Goal: Transaction & Acquisition: Obtain resource

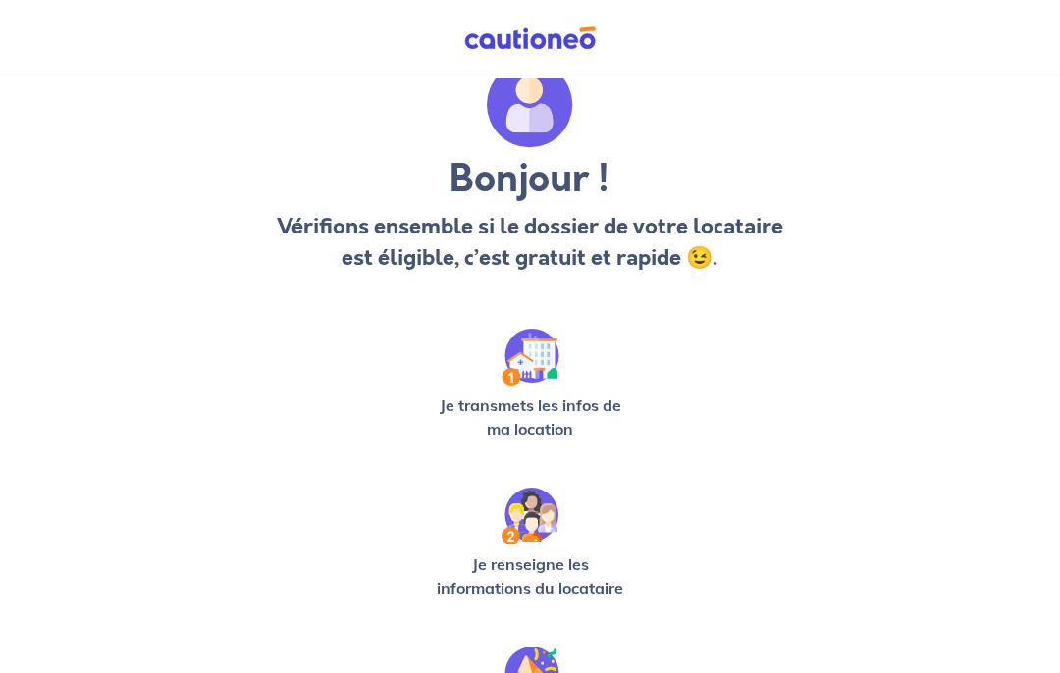
scroll to position [103, 0]
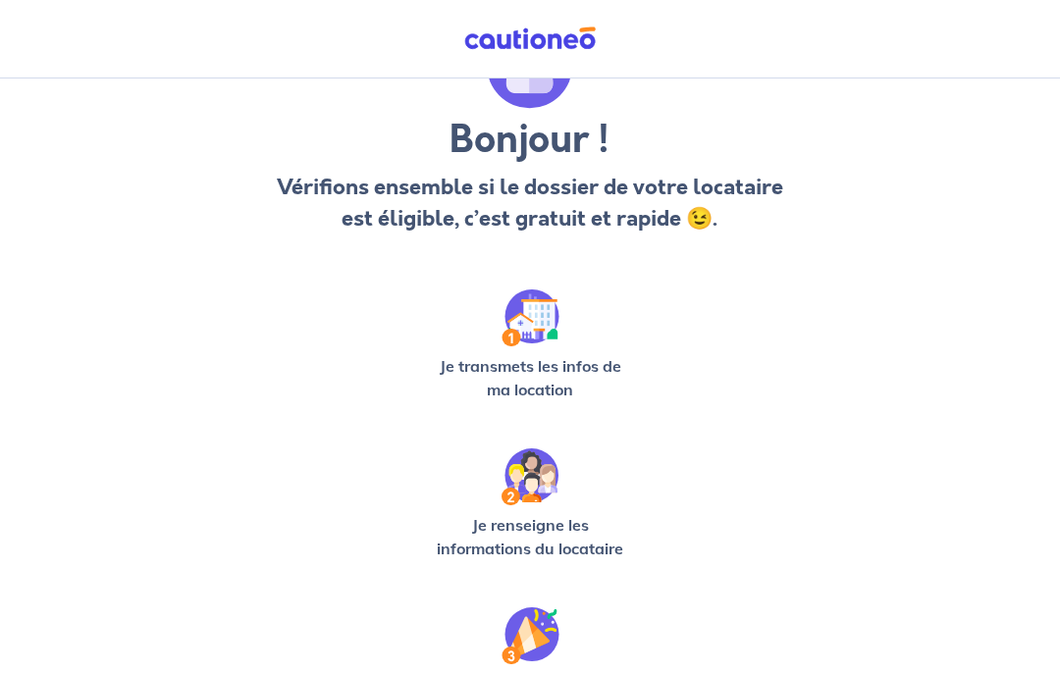
click at [522, 345] on img at bounding box center [531, 318] width 58 height 57
click at [524, 330] on img at bounding box center [531, 318] width 58 height 57
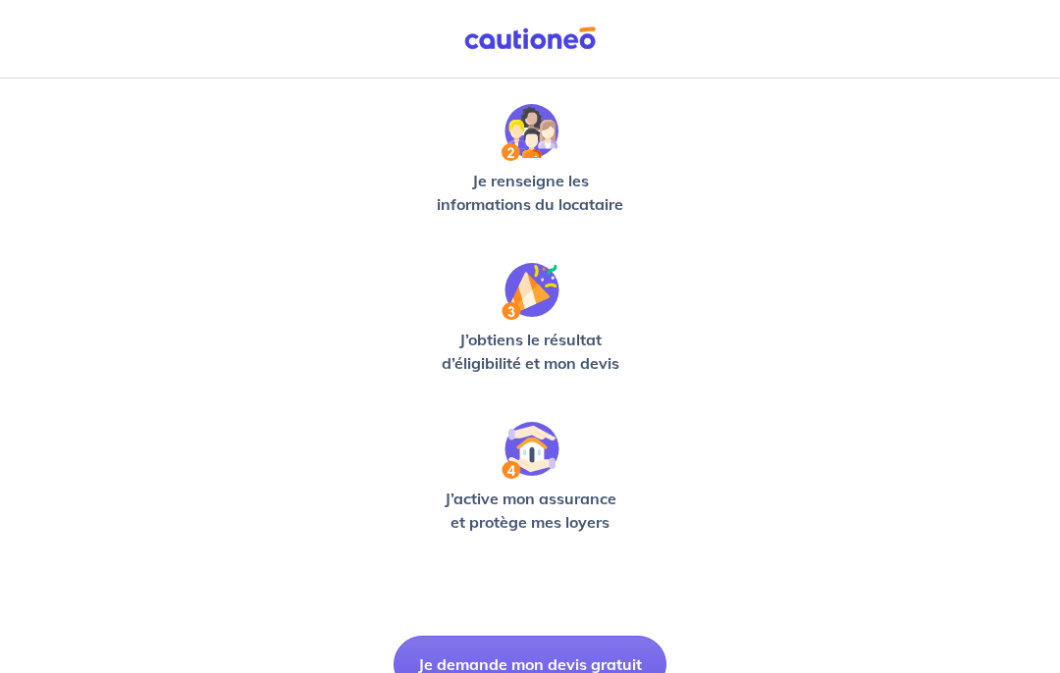
scroll to position [473, 0]
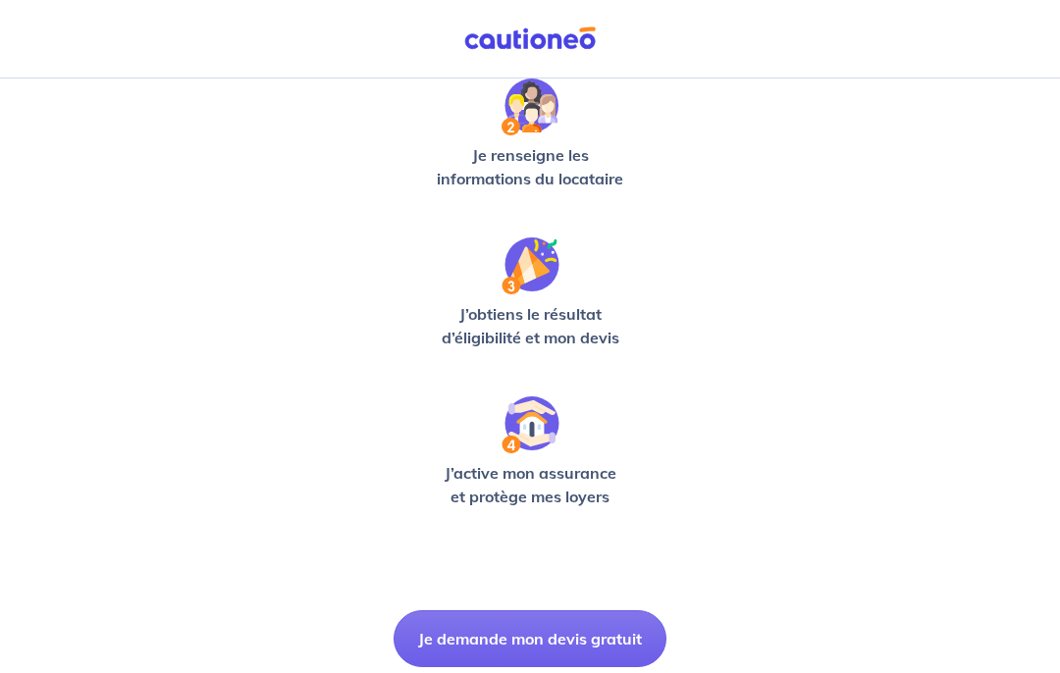
click at [558, 634] on button "Je demande mon devis gratuit" at bounding box center [530, 638] width 273 height 57
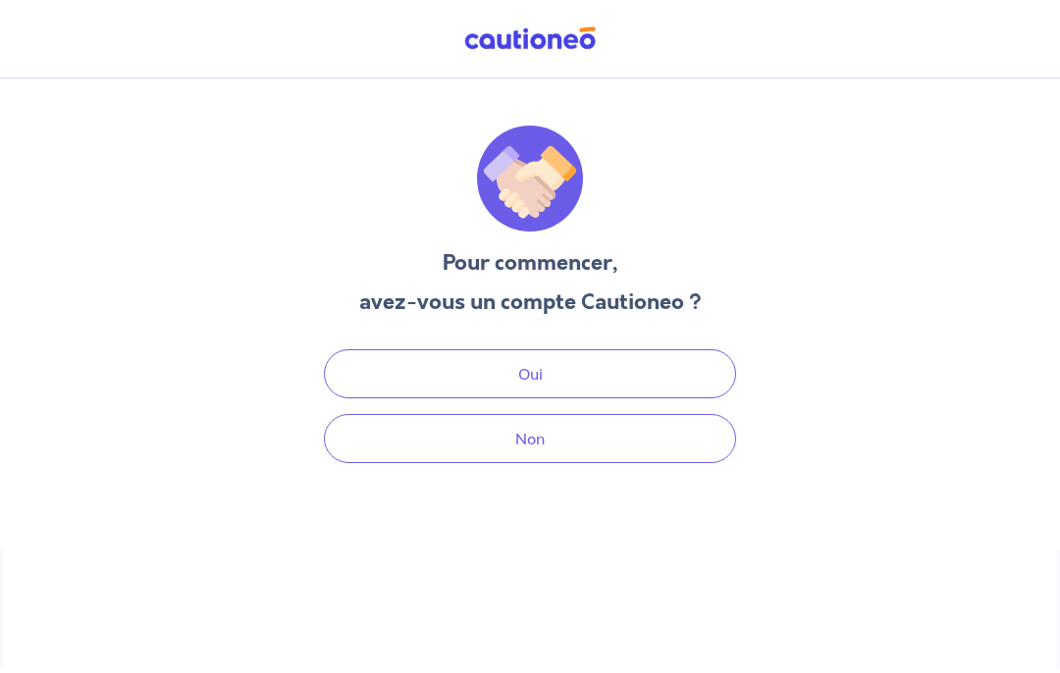
click at [557, 414] on button "Non" at bounding box center [530, 438] width 412 height 49
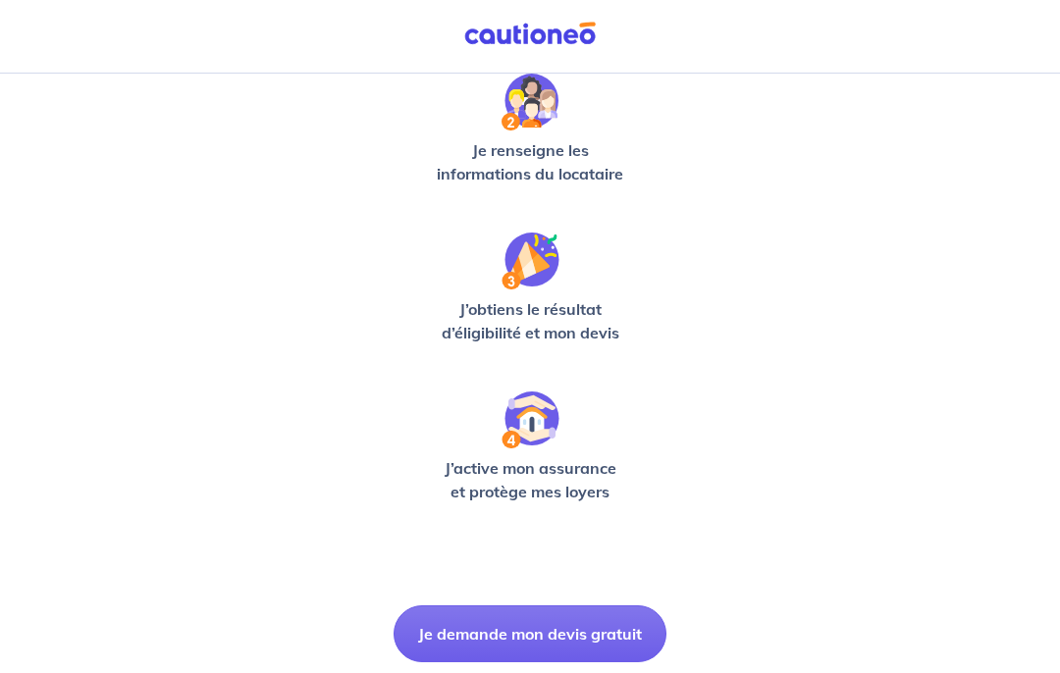
scroll to position [554, 0]
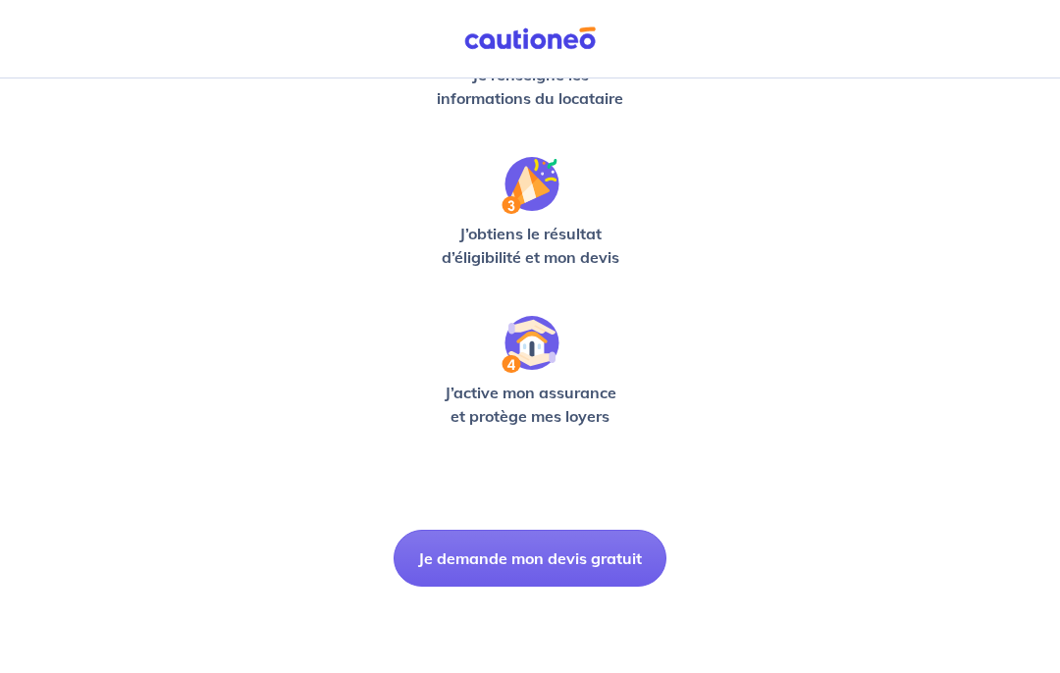
click at [607, 555] on button "Je demande mon devis gratuit" at bounding box center [530, 558] width 273 height 57
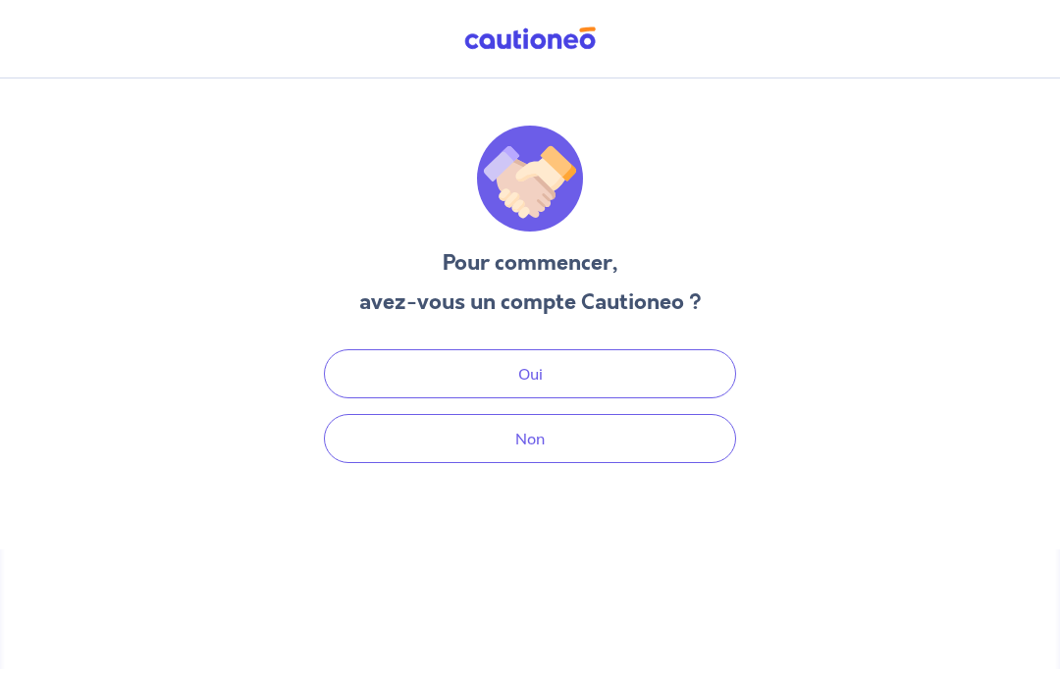
click at [647, 414] on button "Non" at bounding box center [530, 438] width 412 height 49
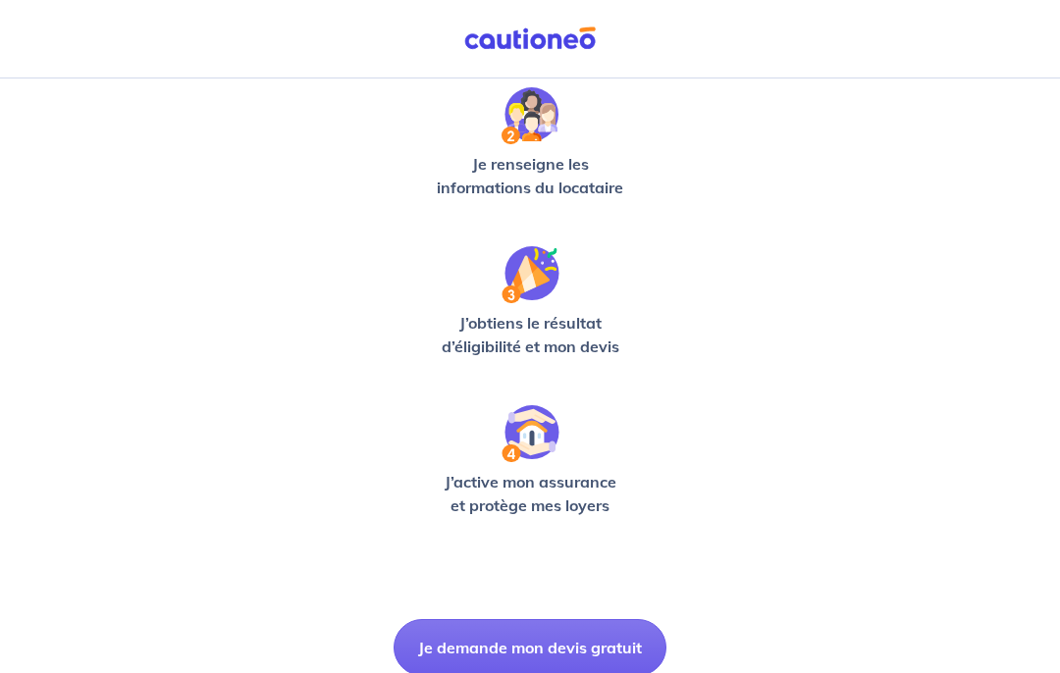
scroll to position [473, 0]
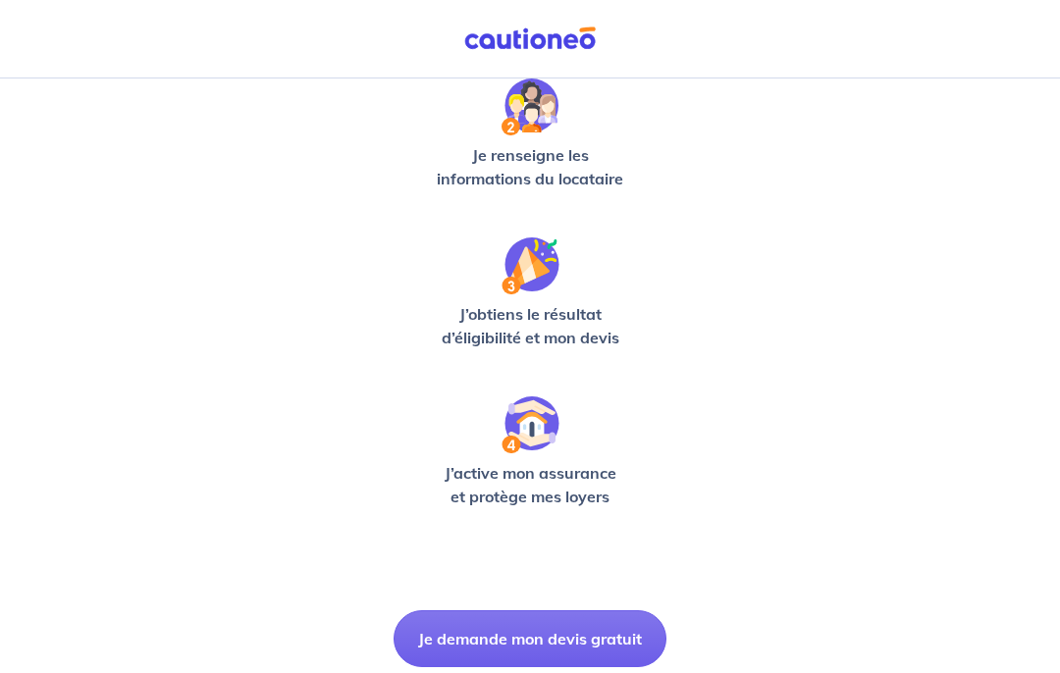
click at [585, 630] on button "Je demande mon devis gratuit" at bounding box center [530, 638] width 273 height 57
